Goal: Task Accomplishment & Management: Use online tool/utility

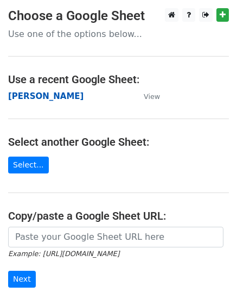
click at [35, 93] on strong "[PERSON_NAME]" at bounding box center [46, 96] width 76 height 10
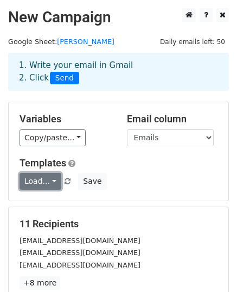
click at [40, 179] on link "Load..." at bounding box center [41, 181] width 42 height 17
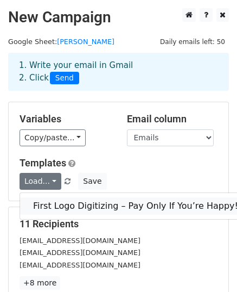
click at [89, 203] on link "First Logo Digitizing – Pay Only If You’re Happy!" at bounding box center [135, 205] width 231 height 17
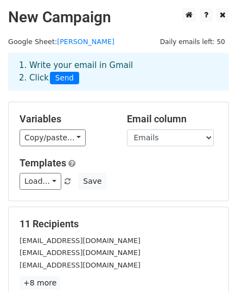
click at [55, 222] on h5 "11 Recipients" at bounding box center [119, 224] width 198 height 12
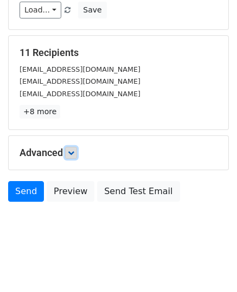
click at [73, 155] on link at bounding box center [71, 153] width 12 height 12
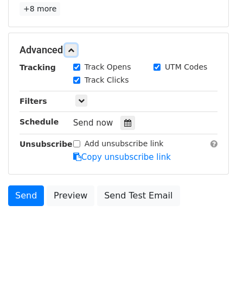
scroll to position [277, 0]
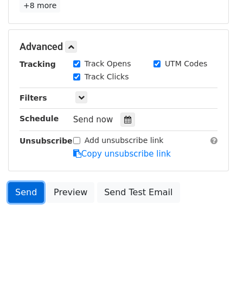
click at [28, 191] on link "Send" at bounding box center [26, 192] width 36 height 21
